Goal: Use online tool/utility: Use online tool/utility

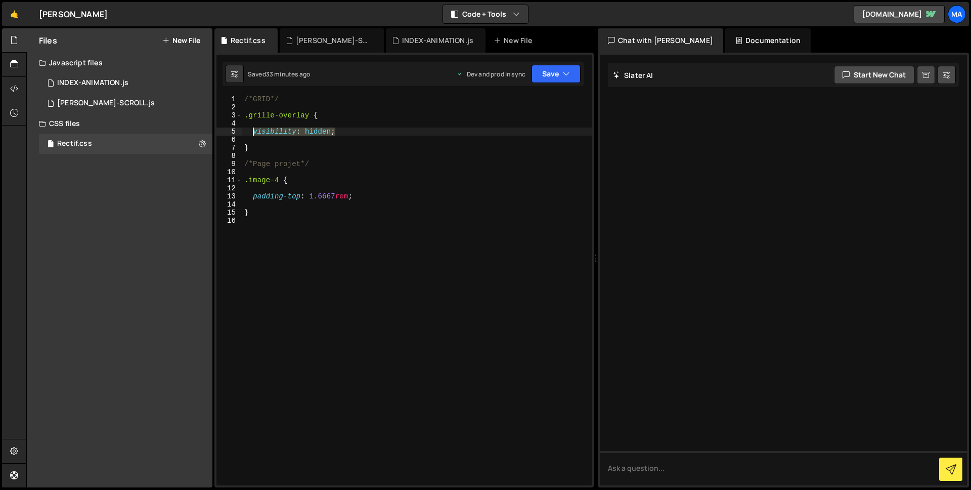
drag, startPoint x: 385, startPoint y: 134, endPoint x: 252, endPoint y: 134, distance: 133.0
click at [252, 134] on div "/*GRID*/ .grille-overlay { visibility : hidden ; } /*Page projet*/ .image-4 { p…" at bounding box center [416, 298] width 349 height 406
type textarea "/*visibility: hidden;*/"
click at [549, 78] on button "Save" at bounding box center [556, 74] width 49 height 18
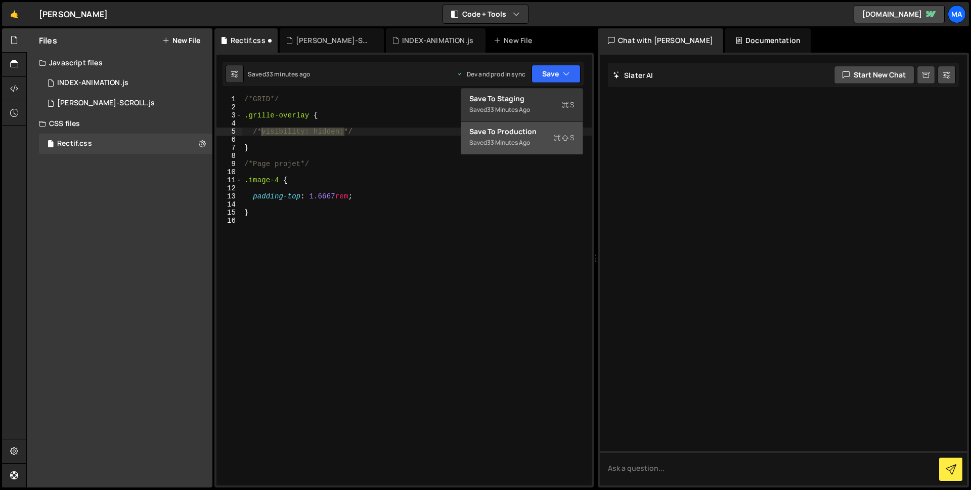
click at [547, 140] on div "Saved 33 minutes ago" at bounding box center [521, 143] width 105 height 12
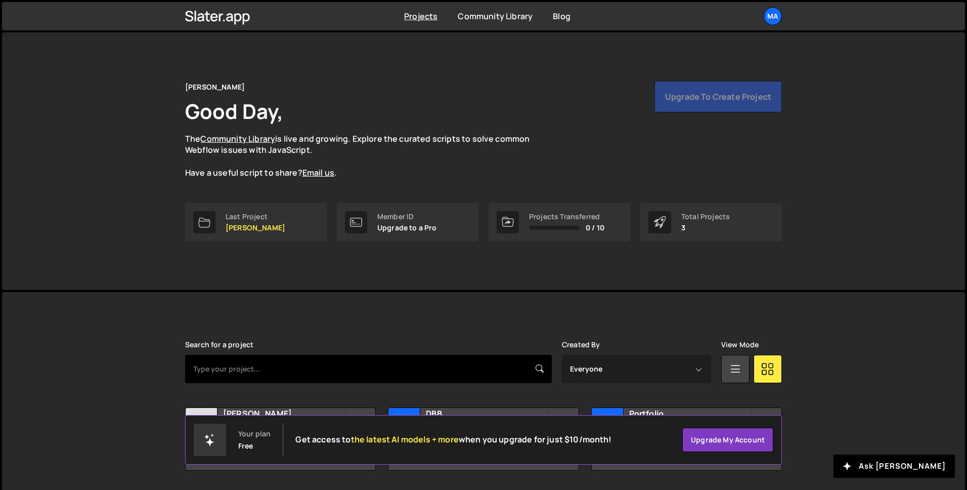
click at [267, 366] on input "text" at bounding box center [368, 369] width 367 height 28
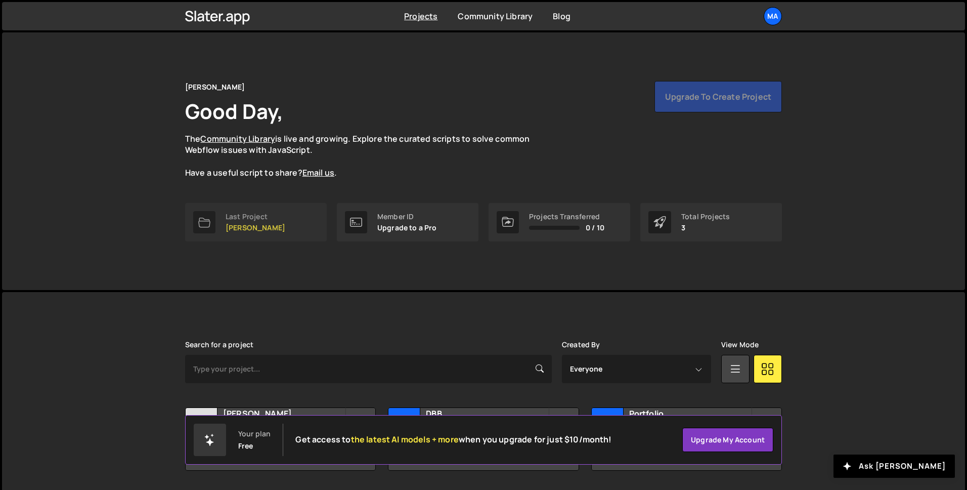
click at [255, 218] on div "Last Project" at bounding box center [256, 216] width 60 height 8
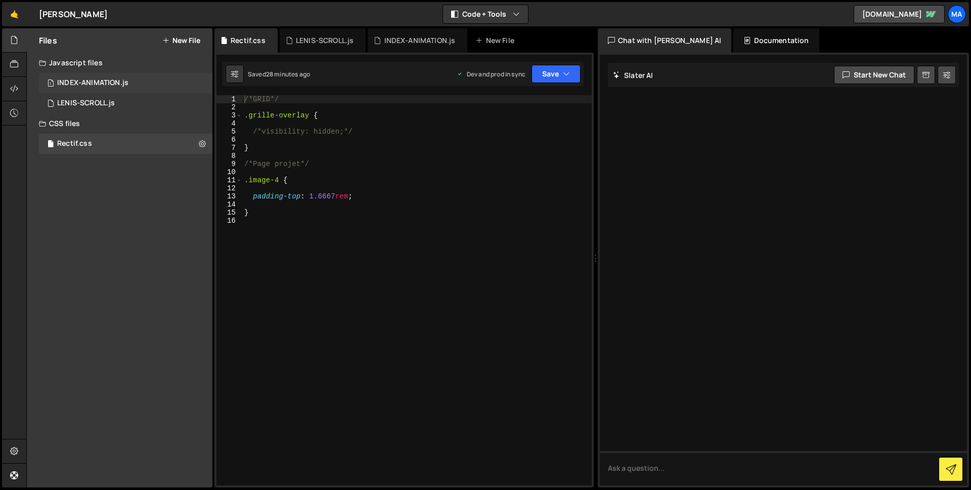
click at [114, 82] on div "INDEX-ANIMATION.js" at bounding box center [92, 82] width 71 height 9
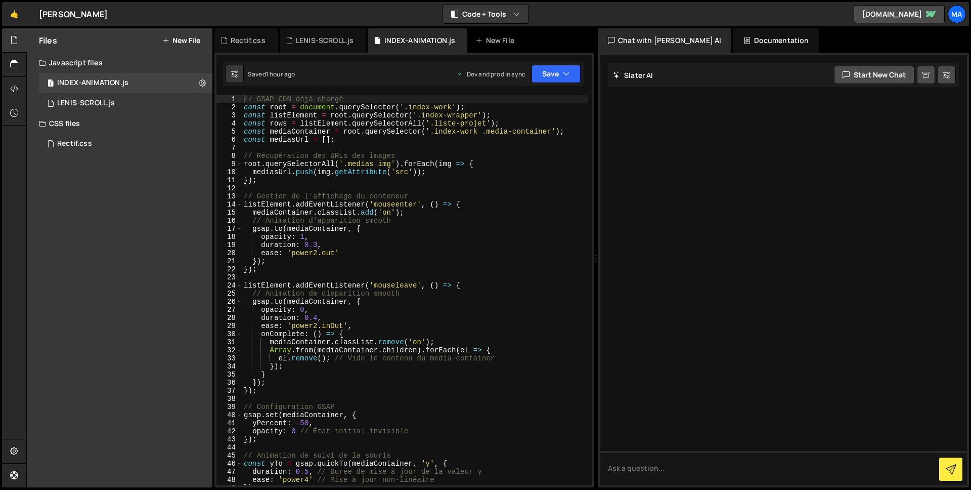
click at [346, 249] on div "// GSAP CDN déjà chargé const root = document . querySelector ( '.index-work' )…" at bounding box center [415, 298] width 346 height 406
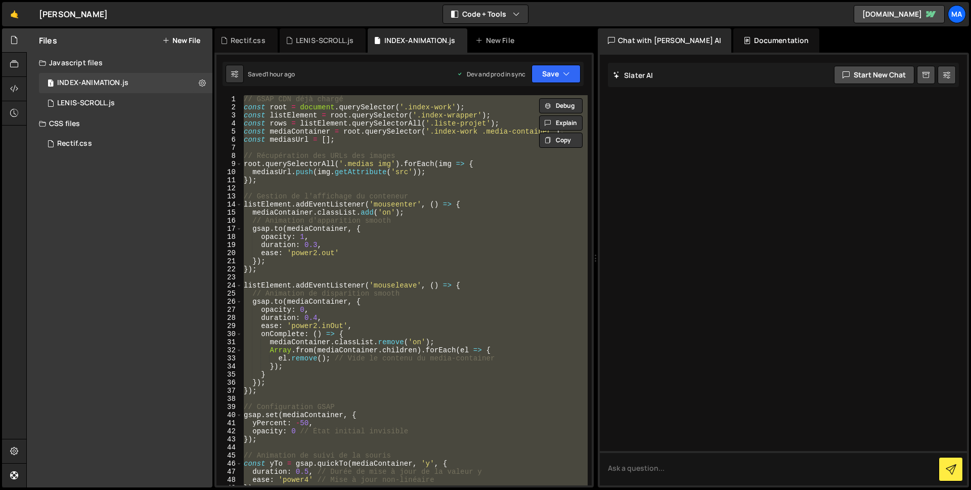
click at [346, 249] on div "// GSAP CDN déjà chargé const root = document . querySelector ( '.index-work' )…" at bounding box center [415, 298] width 346 height 406
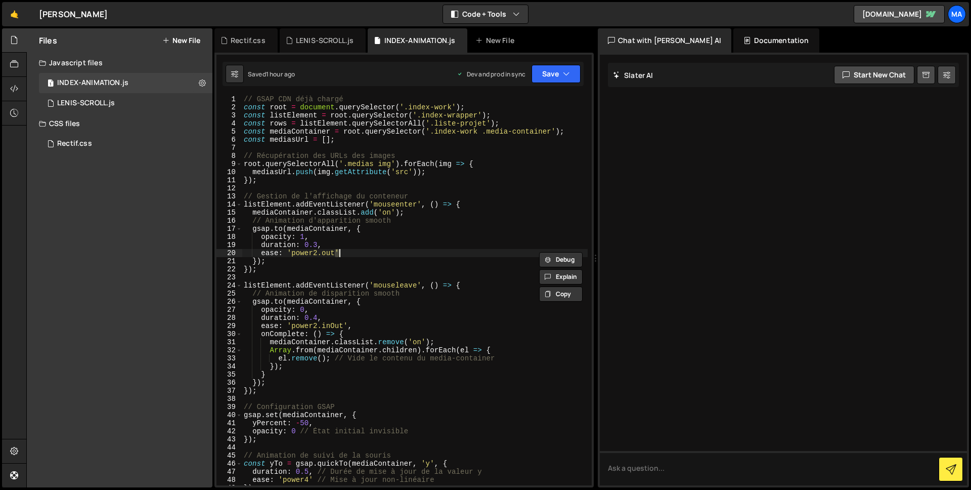
click at [397, 324] on div "// GSAP CDN déjà chargé const root = document . querySelector ( '.index-work' )…" at bounding box center [415, 298] width 346 height 406
type textarea "}"
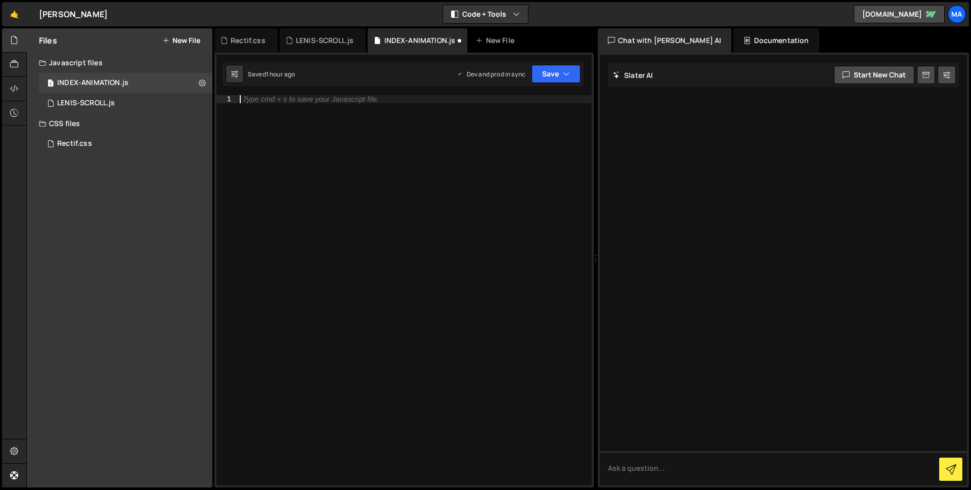
paste textarea "}, { once: true });"
type textarea "}, { once: true });"
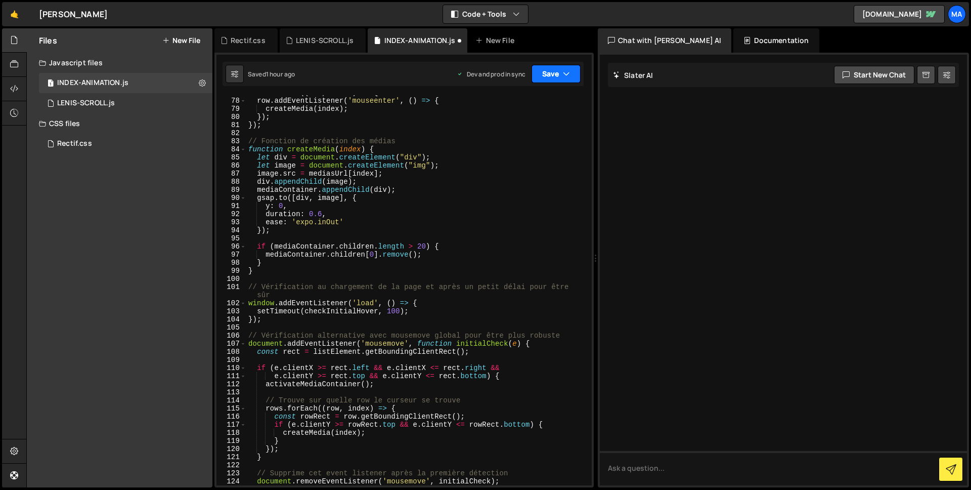
click at [561, 71] on button "Save" at bounding box center [556, 74] width 49 height 18
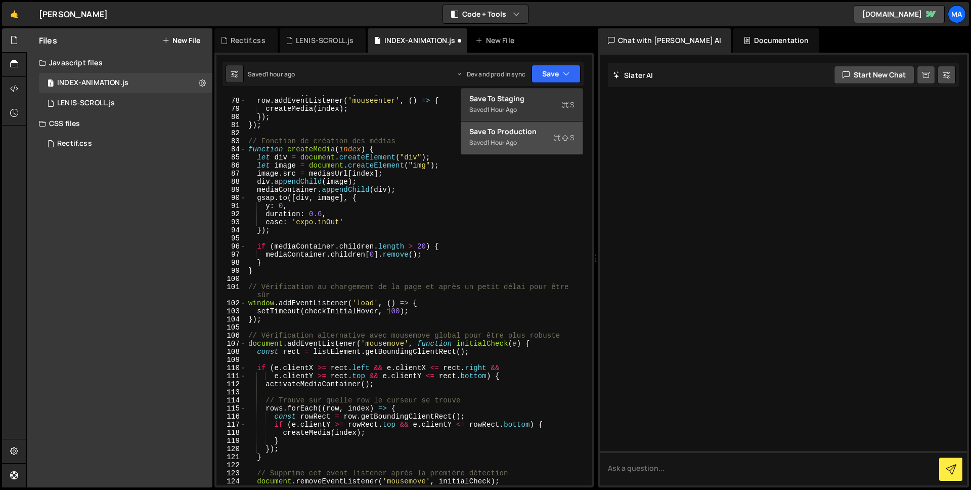
click at [542, 137] on div "Saved 1 hour ago" at bounding box center [521, 143] width 105 height 12
